Goal: Task Accomplishment & Management: Use online tool/utility

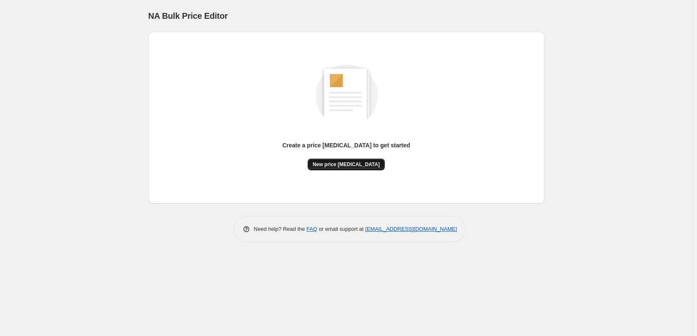
click at [341, 166] on span "New price [MEDICAL_DATA]" at bounding box center [346, 164] width 67 height 7
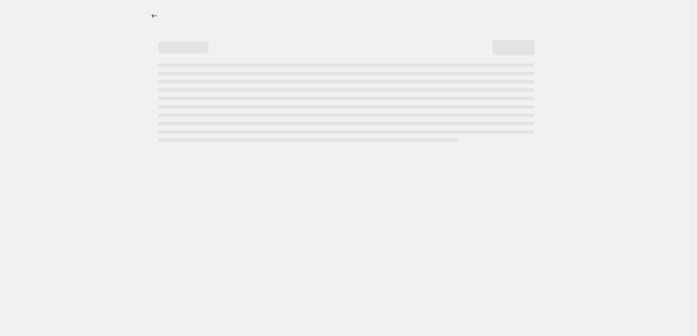
select select "percentage"
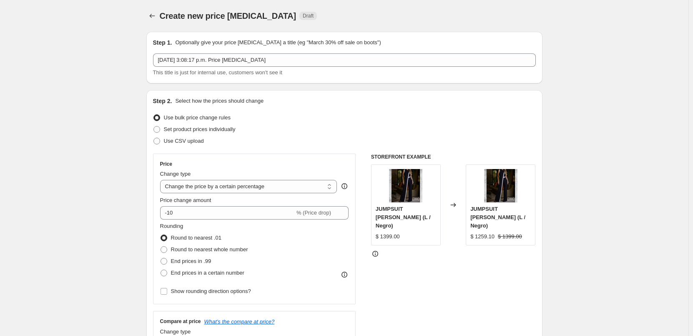
click at [156, 17] on icon "Price change jobs" at bounding box center [152, 16] width 8 height 8
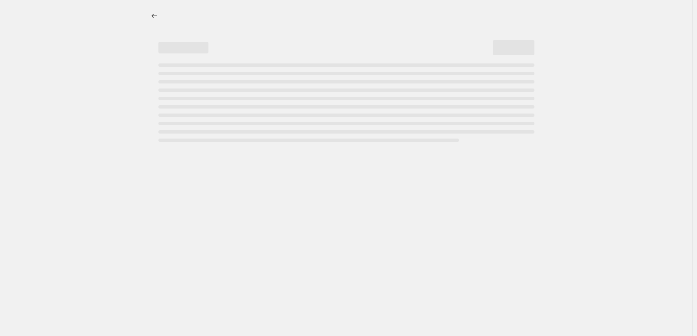
select select "percentage"
